Goal: Task Accomplishment & Management: Complete application form

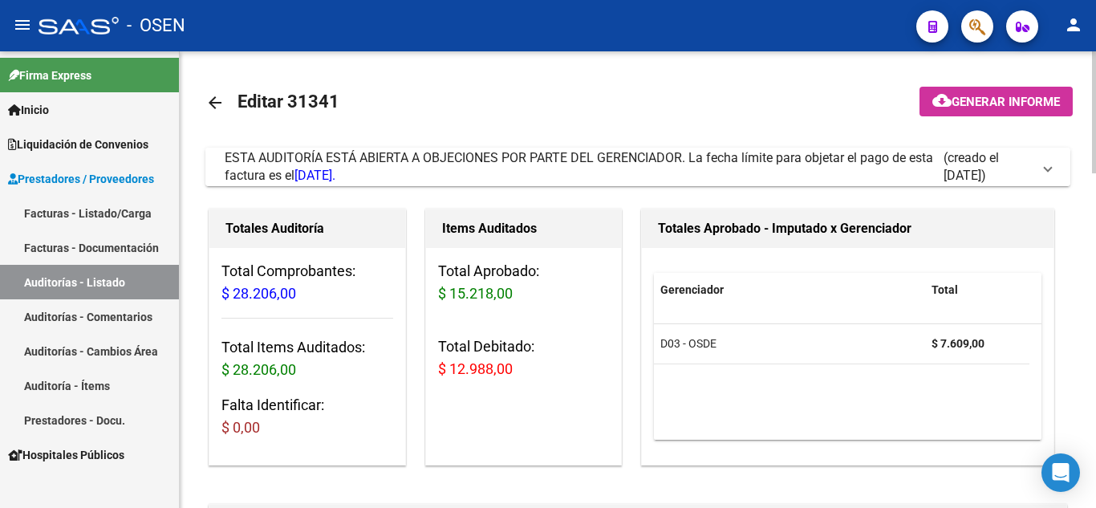
click at [1045, 173] on span at bounding box center [1048, 167] width 6 height 18
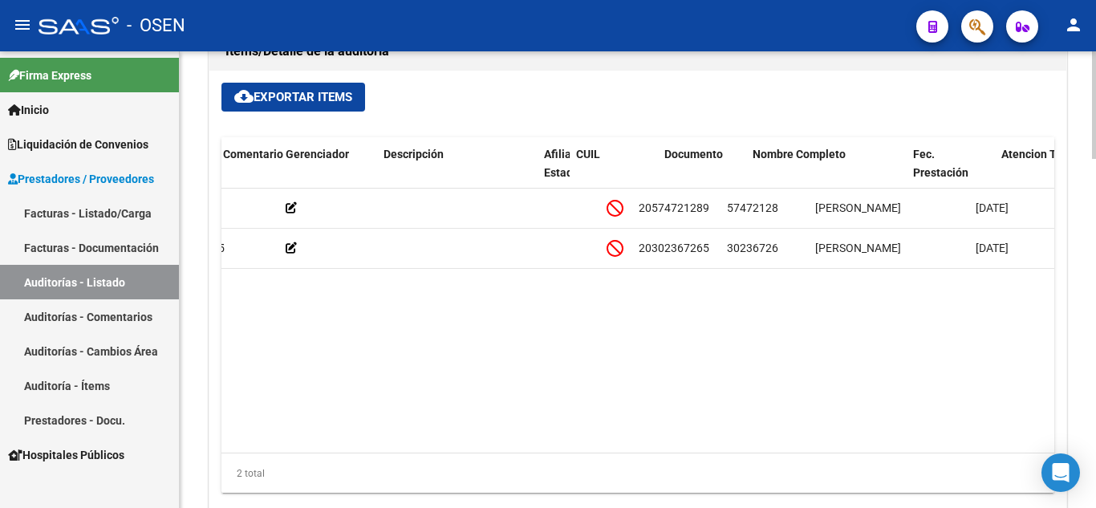
scroll to position [0, 679]
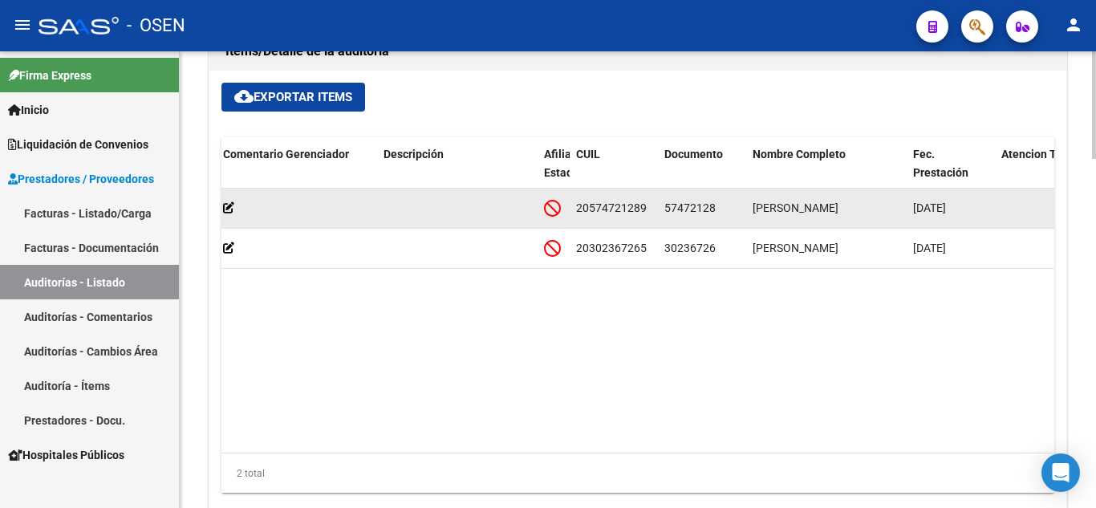
click at [699, 201] on span "57472128" at bounding box center [690, 207] width 51 height 13
copy span "57472128"
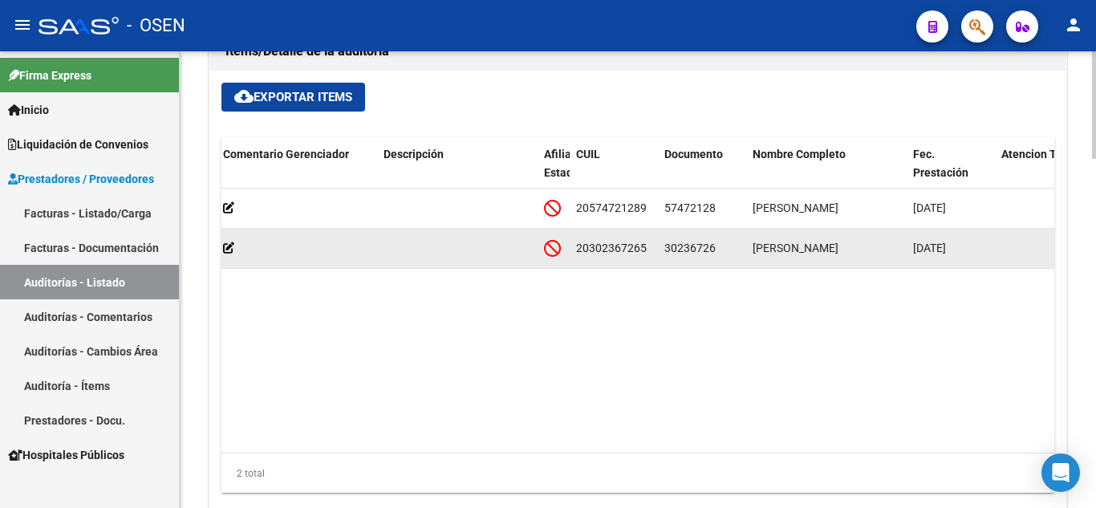
click at [691, 242] on span "30236726" at bounding box center [690, 248] width 51 height 13
copy span "30236726"
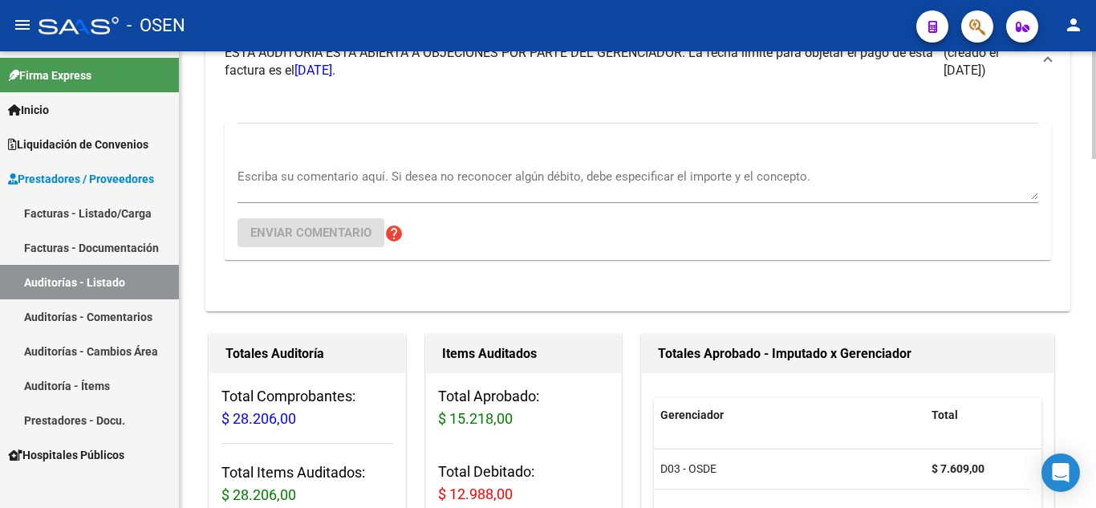
scroll to position [80, 0]
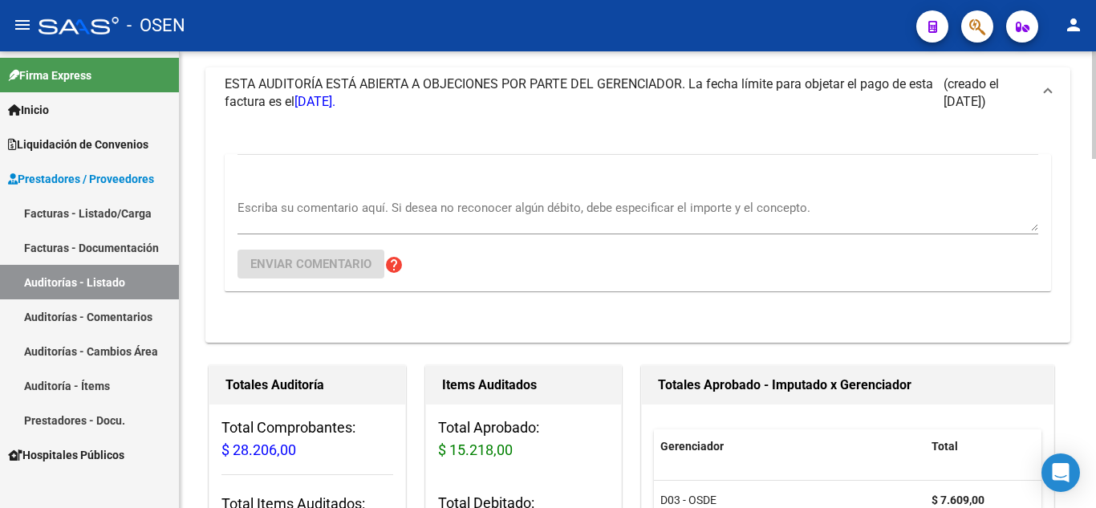
click at [492, 226] on textarea "Escriba su comentario aquí. Si desea no reconocer algún débito, debe especifica…" at bounding box center [638, 215] width 801 height 32
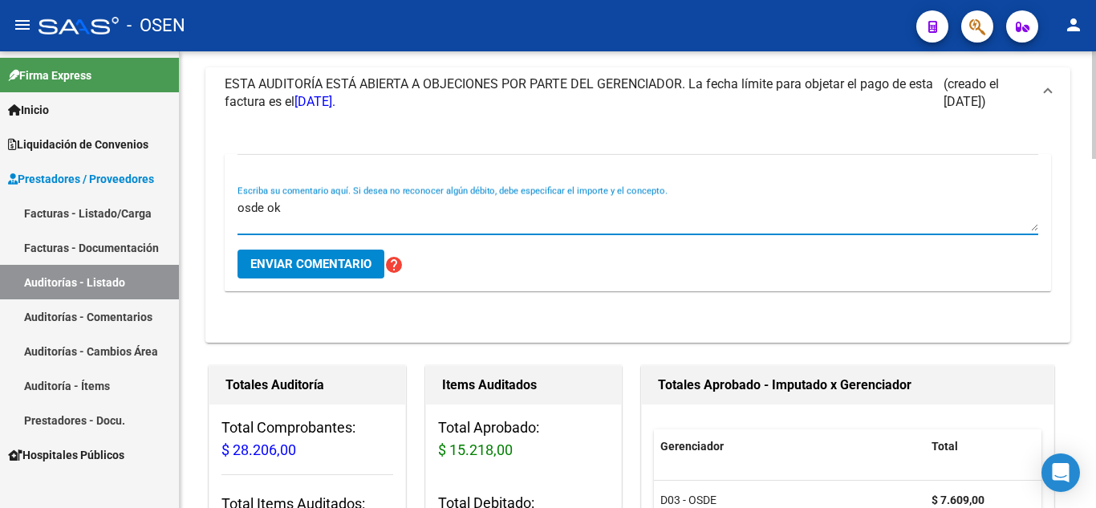
type textarea "osde ok"
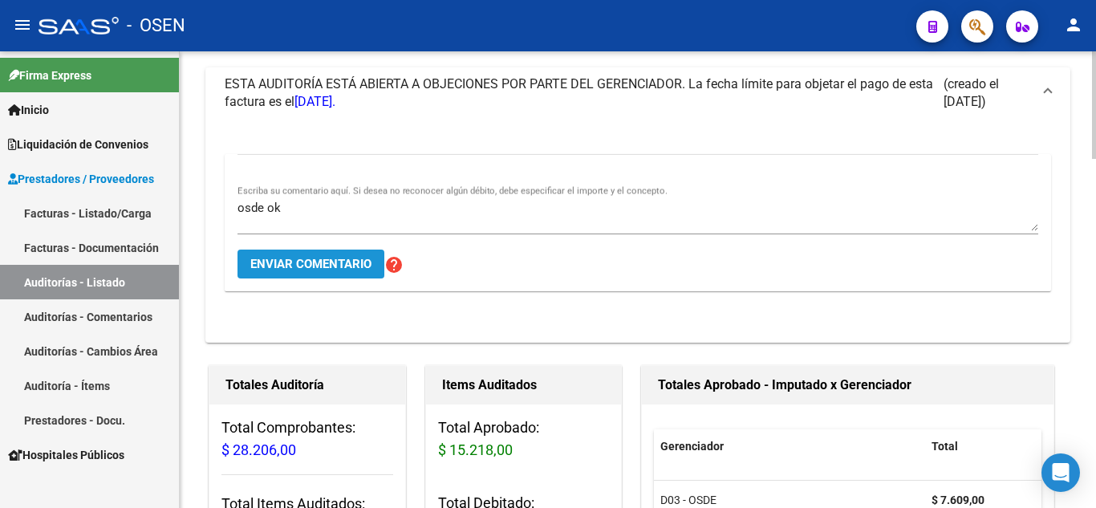
click at [368, 266] on span "Enviar comentario" at bounding box center [310, 264] width 121 height 14
